Goal: Task Accomplishment & Management: Manage account settings

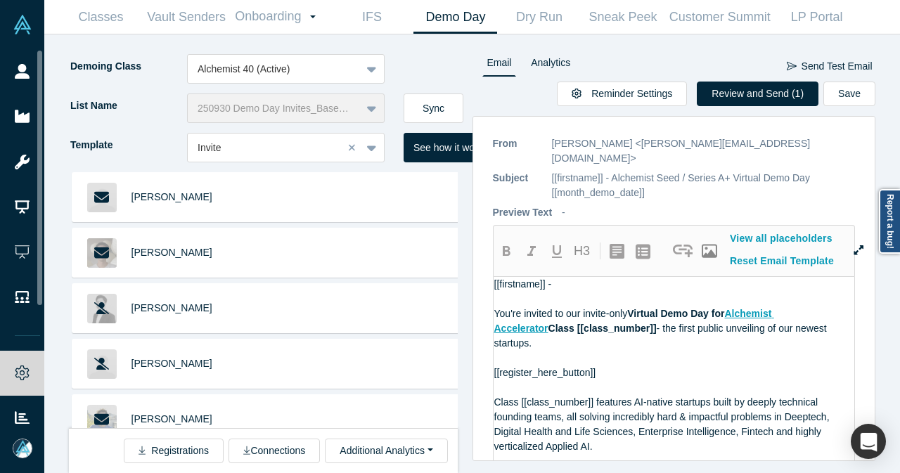
click at [32, 63] on link "People" at bounding box center [27, 71] width 55 height 45
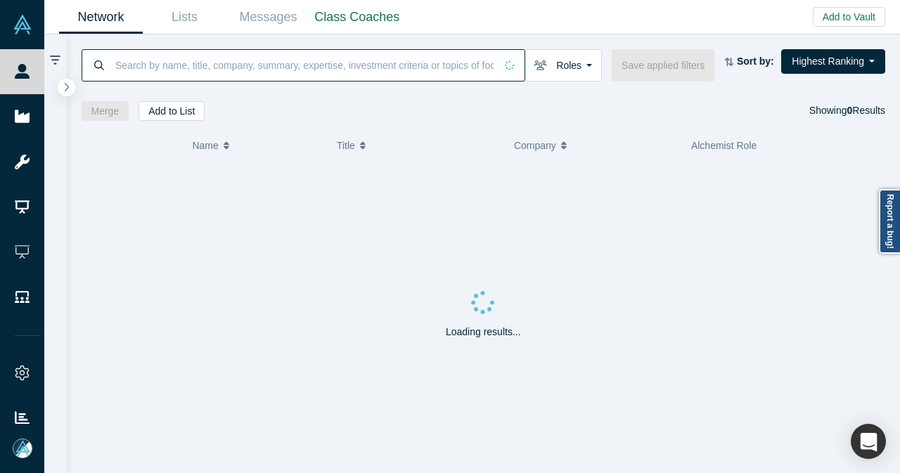
click at [135, 63] on input at bounding box center [304, 65] width 381 height 33
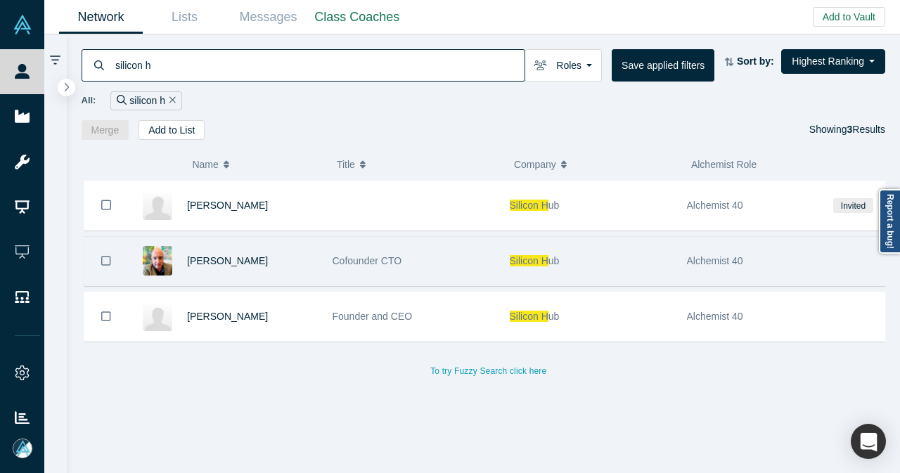
click at [291, 238] on div "Jamie Brown" at bounding box center [252, 261] width 131 height 49
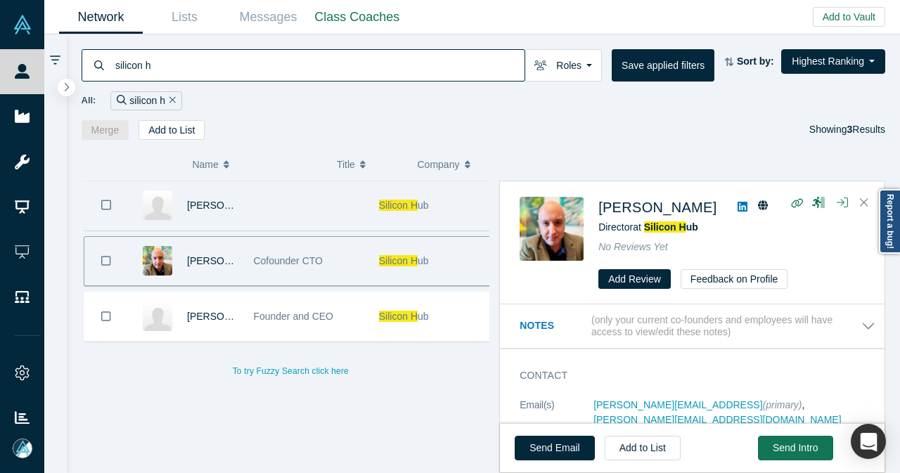
click at [251, 209] on div at bounding box center [308, 205] width 125 height 49
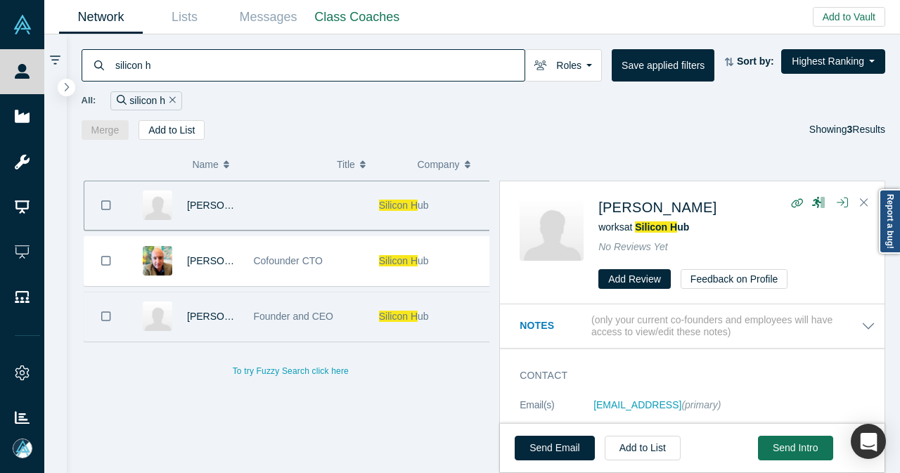
click at [246, 327] on div "Founder and CEO" at bounding box center [308, 317] width 125 height 49
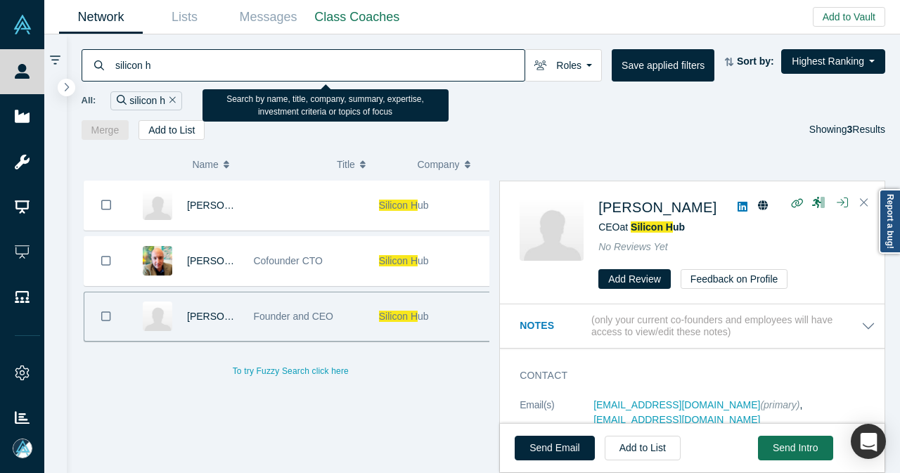
drag, startPoint x: 171, startPoint y: 70, endPoint x: 91, endPoint y: 81, distance: 80.2
click at [91, 81] on div "silicon h Roles Founders Faculty Mentors Alumni Mentor Angels VCs Corporate Inn…" at bounding box center [484, 86] width 834 height 105
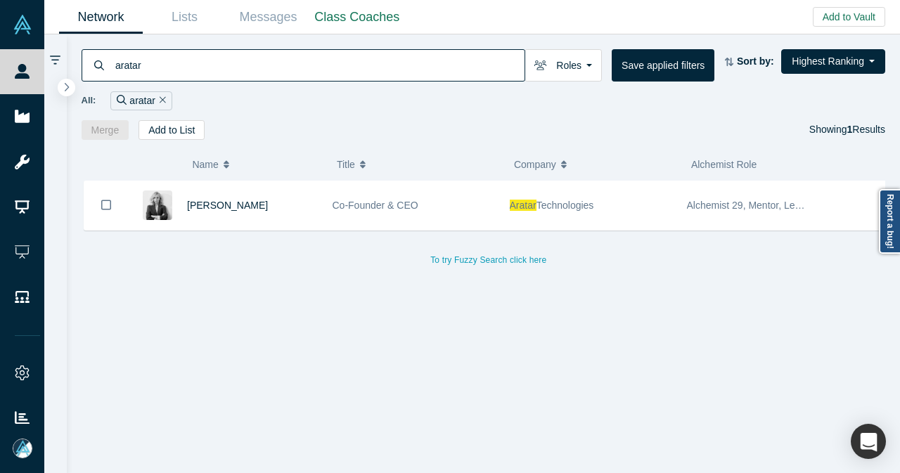
type input "aratar"
click at [281, 217] on div "[PERSON_NAME]" at bounding box center [252, 205] width 131 height 49
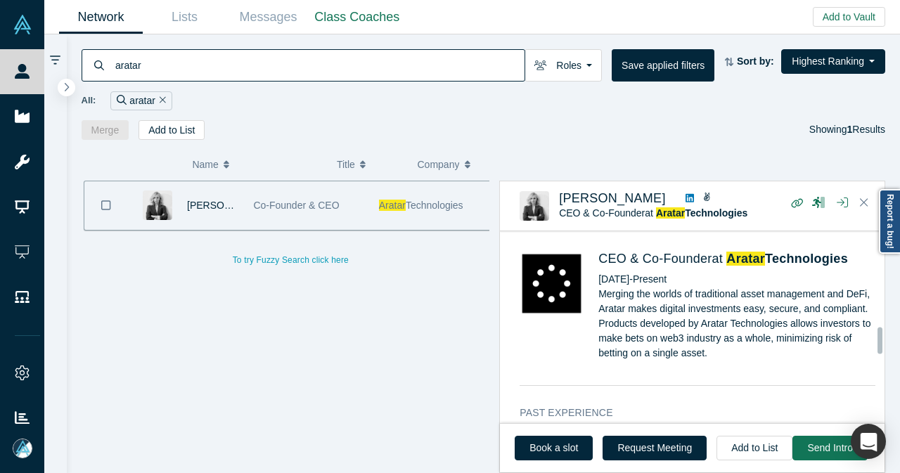
scroll to position [774, 0]
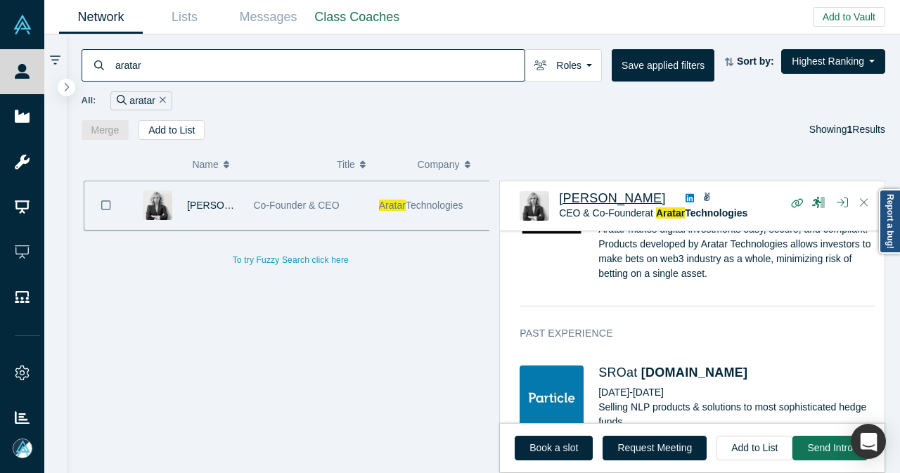
click at [611, 198] on span "[PERSON_NAME]" at bounding box center [612, 198] width 107 height 14
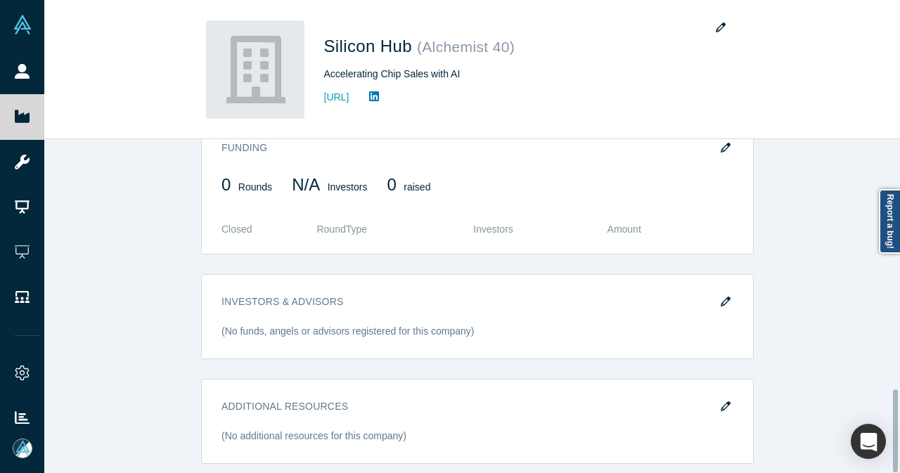
scroll to position [1007, 0]
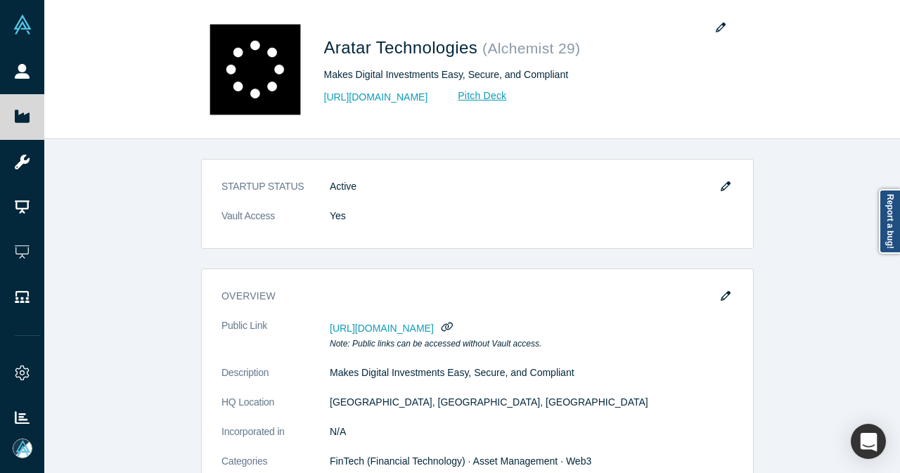
click at [726, 185] on button "button" at bounding box center [725, 187] width 21 height 20
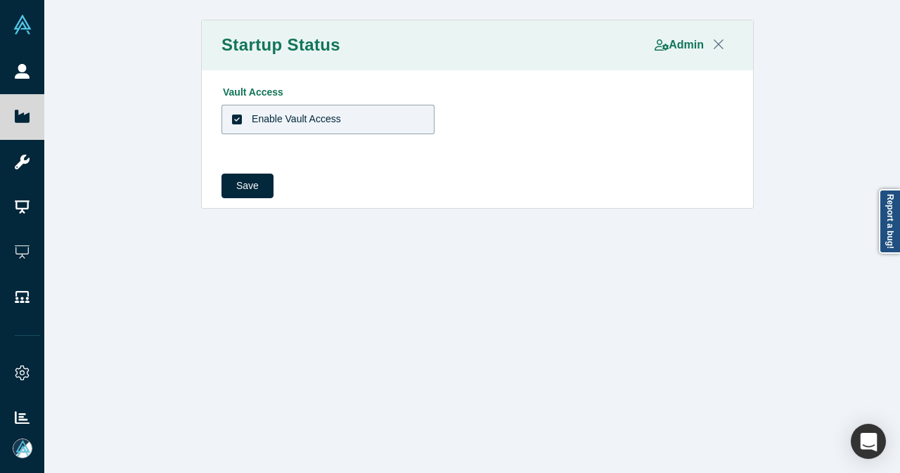
click at [314, 115] on div "Enable Vault Access" at bounding box center [296, 119] width 89 height 15
click at [0, 0] on input "Enable Vault Access" at bounding box center [0, 0] width 0 height 0
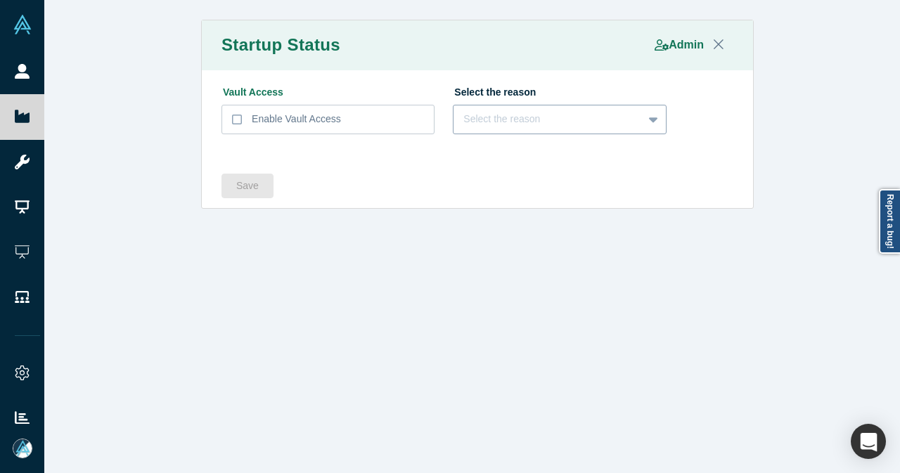
click at [544, 119] on div "Select the reason" at bounding box center [547, 119] width 169 height 15
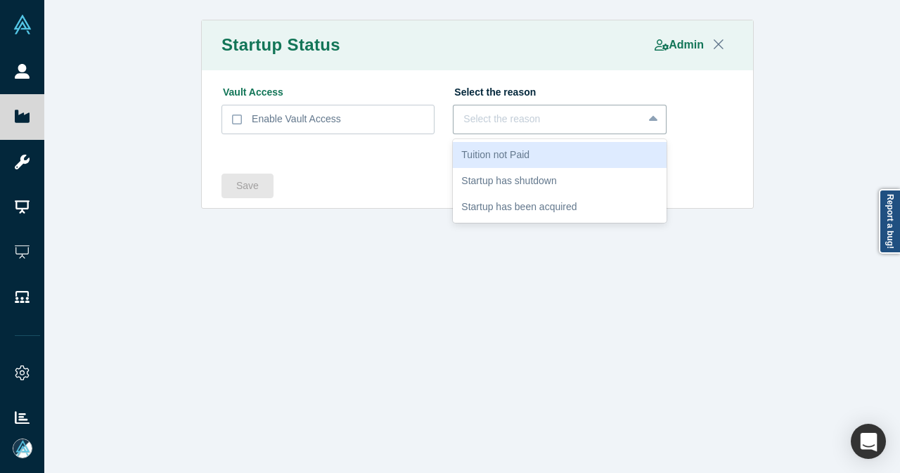
click at [542, 154] on div "Tuition not Paid" at bounding box center [559, 155] width 213 height 26
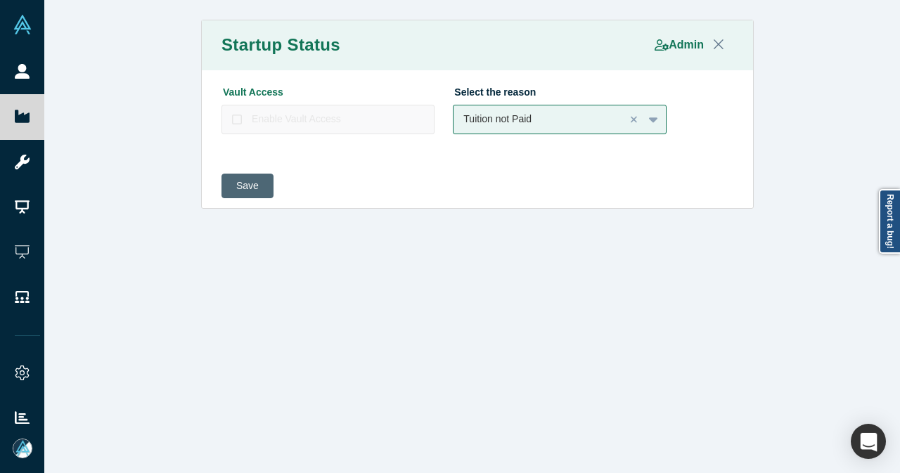
click at [247, 186] on button "Save" at bounding box center [248, 186] width 52 height 25
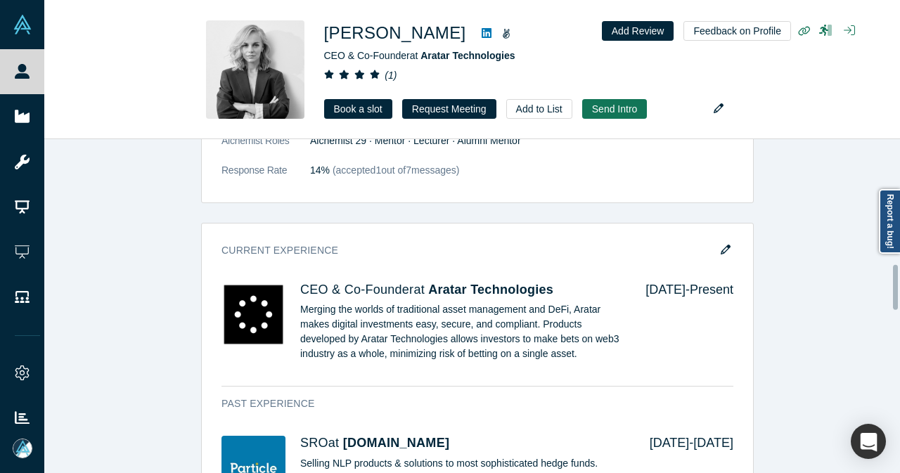
scroll to position [914, 0]
